Goal: Transaction & Acquisition: Download file/media

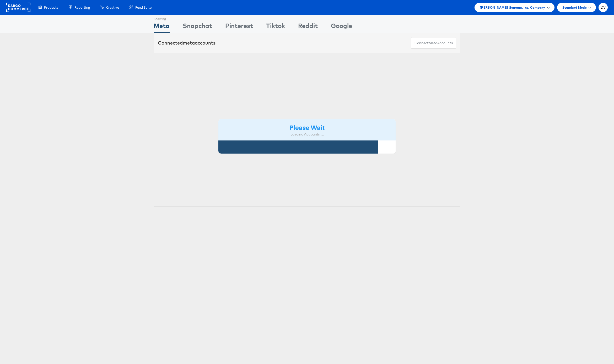
click at [528, 5] on span "Williams Sonoma, Inc. Company" at bounding box center [513, 8] width 66 height 6
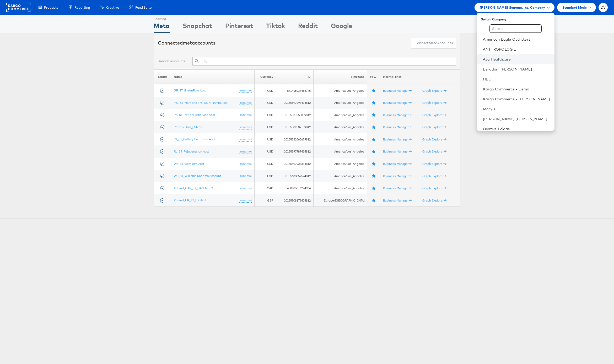
click at [499, 61] on link "Aya Healthcare" at bounding box center [516, 59] width 67 height 5
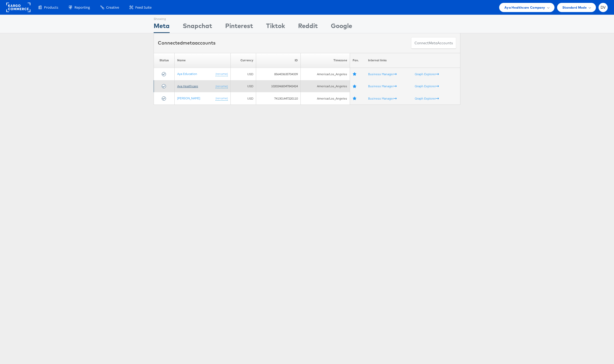
click at [188, 87] on link "Aya Healthcare" at bounding box center [187, 86] width 21 height 4
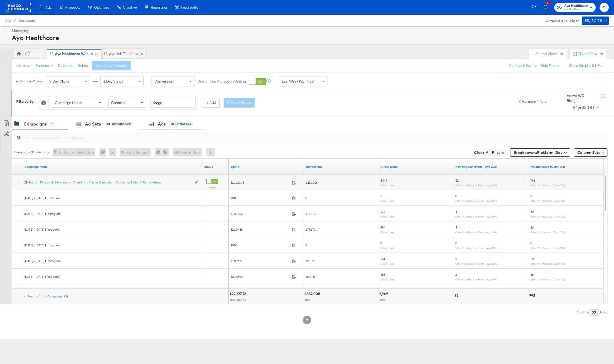
click at [157, 126] on div "Ads All Filtered Ads" at bounding box center [171, 124] width 44 height 6
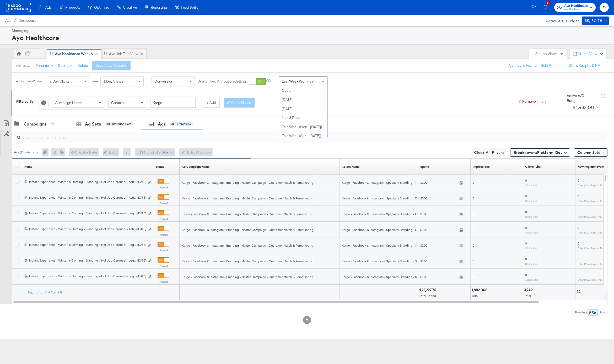
click at [305, 83] on span "Last Week (Sun - Sat)" at bounding box center [299, 81] width 34 height 5
click at [371, 92] on div "Filtered By: Campaign Name Contains Kargo + Add Apply Filters Remove Filters Ac…" at bounding box center [313, 102] width 594 height 20
click at [303, 83] on span "Last Week (Sun - Sat)" at bounding box center [299, 81] width 34 height 5
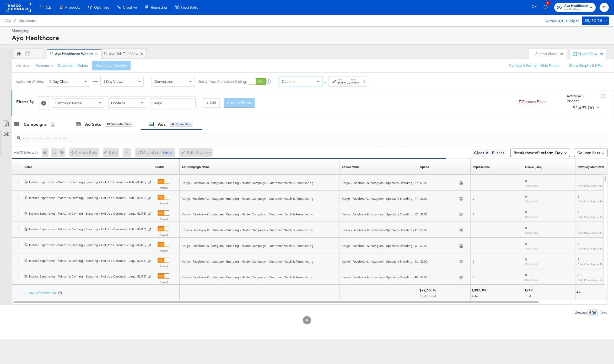
click at [339, 79] on label "Start:" at bounding box center [342, 79] width 9 height 3
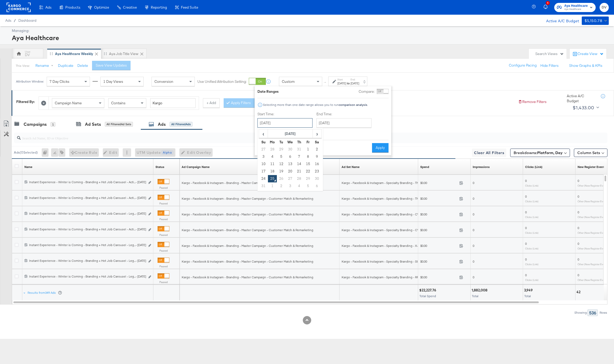
click at [286, 124] on input "[DATE]" at bounding box center [285, 122] width 55 height 9
click at [264, 164] on td "10" at bounding box center [263, 163] width 9 height 7
type input "[DATE]"
click at [330, 126] on input "[DATE]" at bounding box center [344, 122] width 55 height 9
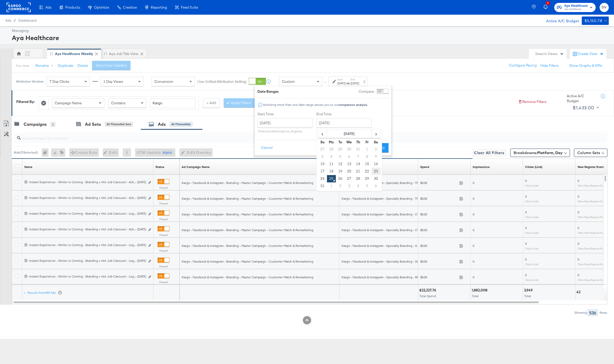
click at [377, 173] on td "23" at bounding box center [376, 171] width 9 height 7
type input "[DATE]"
click at [381, 148] on button "Apply" at bounding box center [380, 147] width 17 height 9
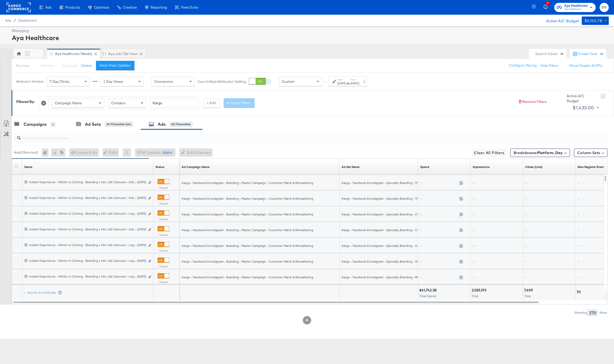
click at [17, 165] on icon at bounding box center [17, 166] width 4 height 4
click at [0, 0] on input "checkbox" at bounding box center [0, 0] width 0 height 0
click at [7, 123] on icon at bounding box center [6, 124] width 6 height 6
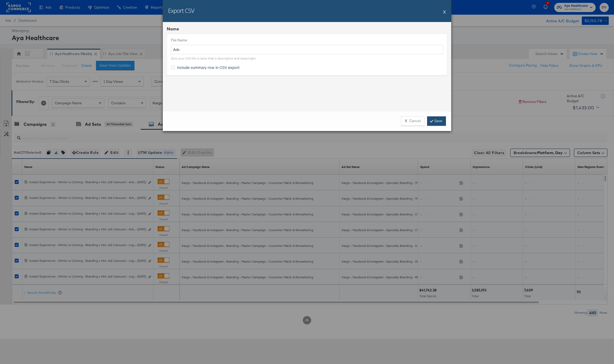
click at [437, 121] on link "Save" at bounding box center [436, 120] width 19 height 9
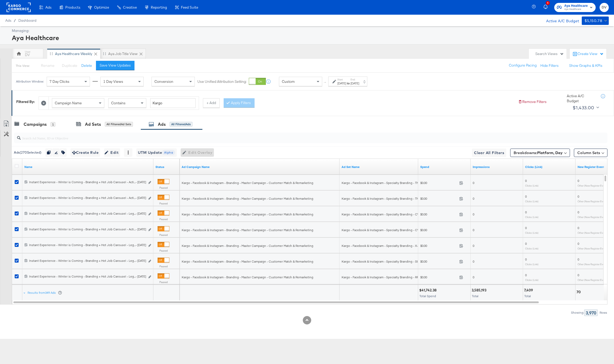
click at [28, 8] on rect at bounding box center [19, 7] width 24 height 9
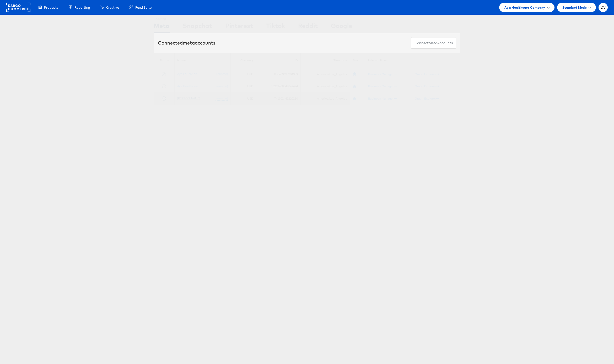
click at [185, 98] on link "Aya Locums" at bounding box center [188, 98] width 23 height 4
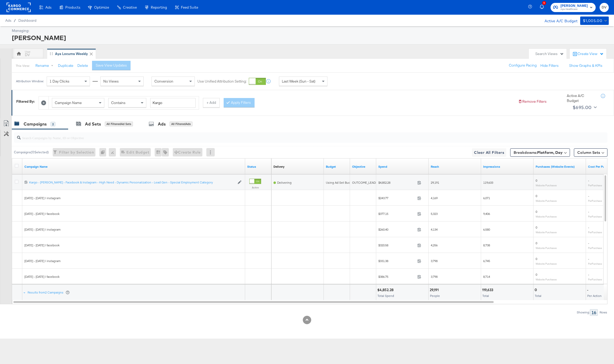
click at [392, 51] on div "DV Aya Locums Weekly" at bounding box center [269, 54] width 515 height 10
click at [15, 164] on icon at bounding box center [17, 166] width 4 height 4
click at [0, 0] on input "checkbox" at bounding box center [0, 0] width 0 height 0
click at [161, 126] on div "Ads" at bounding box center [160, 124] width 8 height 6
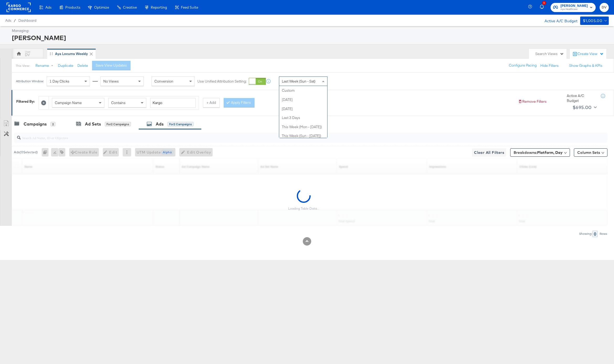
click at [312, 81] on span "Last Week (Sun - Sat)" at bounding box center [299, 81] width 34 height 5
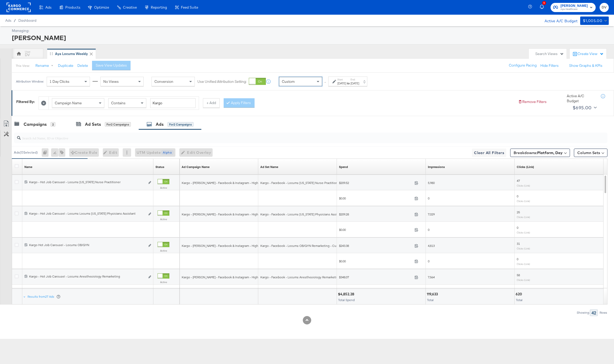
click at [345, 81] on div "[DATE]" at bounding box center [342, 83] width 9 height 4
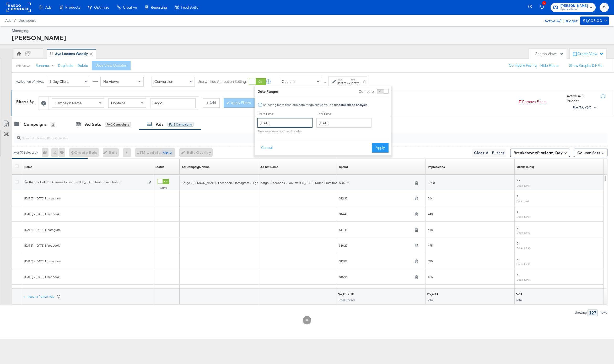
click at [293, 126] on input "[DATE]" at bounding box center [285, 122] width 55 height 9
click at [263, 163] on td "10" at bounding box center [263, 163] width 9 height 7
type input "[DATE]"
click at [335, 125] on input "[DATE]" at bounding box center [344, 122] width 55 height 9
click at [377, 169] on td "23" at bounding box center [376, 171] width 9 height 7
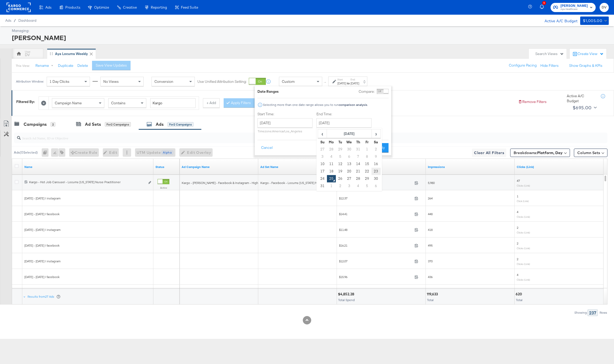
type input "[DATE]"
click at [376, 147] on button "Apply" at bounding box center [380, 147] width 17 height 9
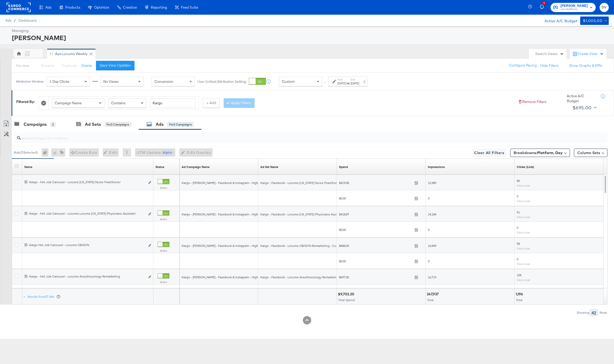
click at [17, 165] on icon at bounding box center [17, 166] width 4 height 4
click at [0, 0] on input "checkbox" at bounding box center [0, 0] width 0 height 0
click at [6, 124] on icon at bounding box center [6, 124] width 6 height 6
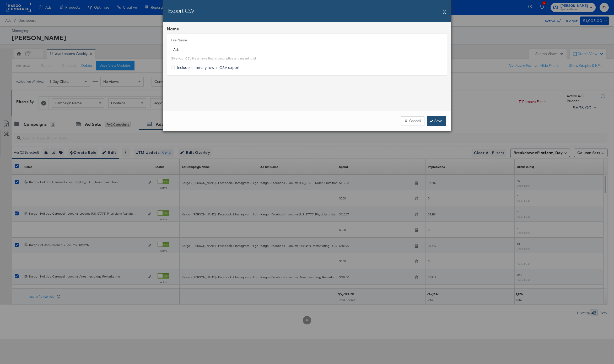
click at [435, 121] on link "Save" at bounding box center [436, 120] width 19 height 9
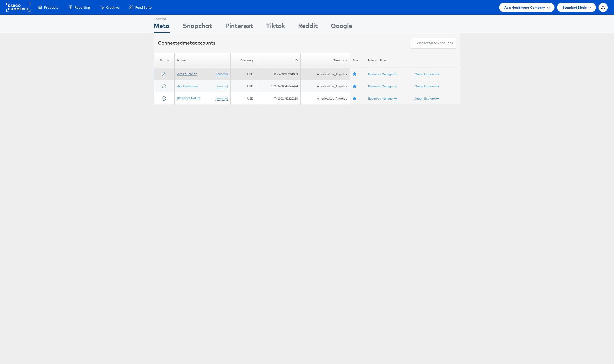
click at [186, 75] on link "Aya Education" at bounding box center [187, 74] width 20 height 4
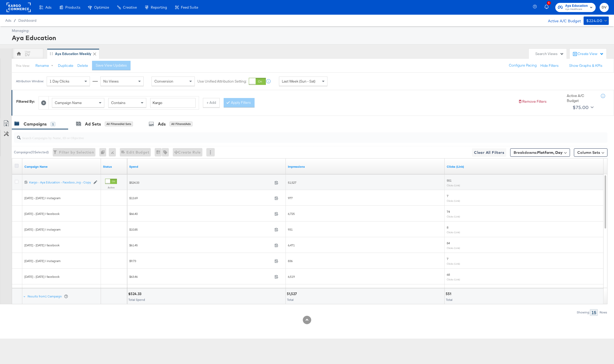
click at [17, 165] on icon at bounding box center [17, 166] width 4 height 4
click at [0, 0] on input "checkbox" at bounding box center [0, 0] width 0 height 0
click at [157, 123] on div "Ads" at bounding box center [158, 124] width 8 height 6
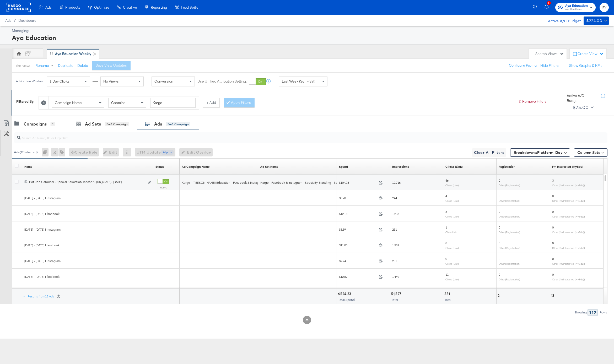
click at [294, 83] on span "Last Week (Sun - Sat)" at bounding box center [299, 81] width 34 height 5
click at [346, 81] on div "[DATE]" at bounding box center [342, 83] width 9 height 4
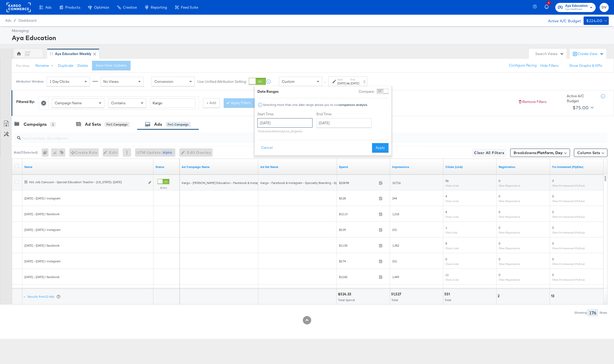
click at [283, 124] on input "[DATE]" at bounding box center [285, 122] width 55 height 9
click at [263, 165] on td "10" at bounding box center [263, 163] width 9 height 7
type input "[DATE]"
click at [326, 127] on input "[DATE]" at bounding box center [344, 122] width 55 height 9
click at [378, 171] on td "23" at bounding box center [376, 171] width 9 height 7
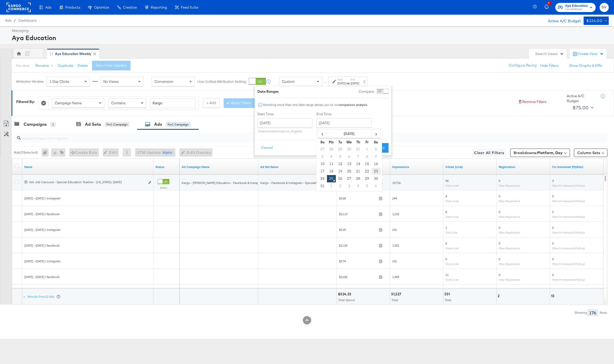
type input "[DATE]"
click at [379, 147] on button "Apply" at bounding box center [380, 147] width 17 height 9
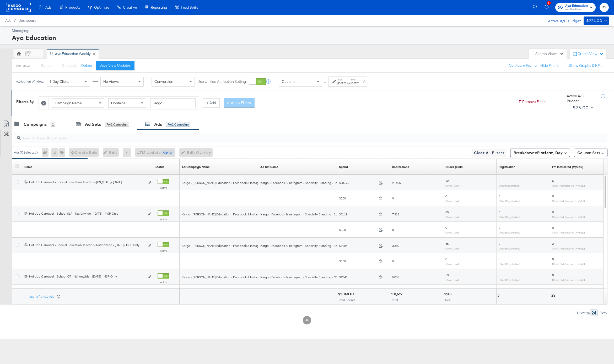
click at [16, 166] on icon at bounding box center [17, 166] width 4 height 4
click at [0, 0] on input "checkbox" at bounding box center [0, 0] width 0 height 0
click at [5, 125] on icon at bounding box center [6, 124] width 6 height 6
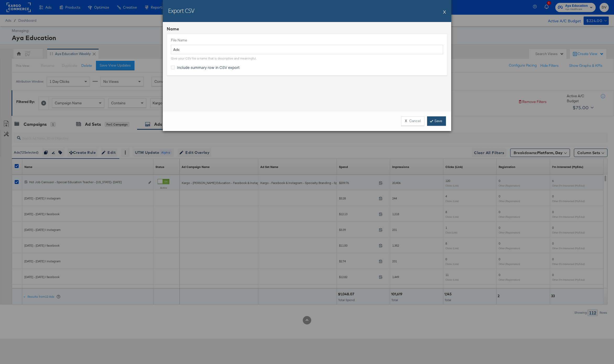
click at [429, 124] on link "Save" at bounding box center [436, 120] width 19 height 9
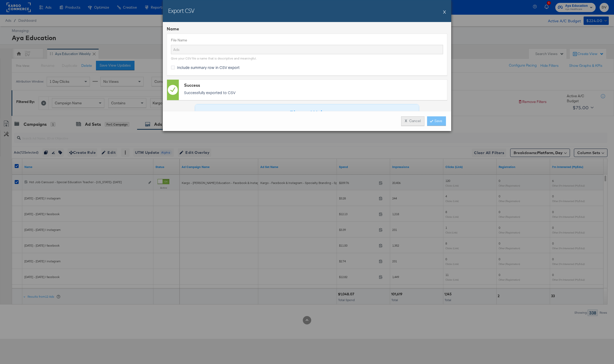
click at [411, 121] on button "X Cancel" at bounding box center [412, 120] width 23 height 9
